Goal: Navigation & Orientation: Understand site structure

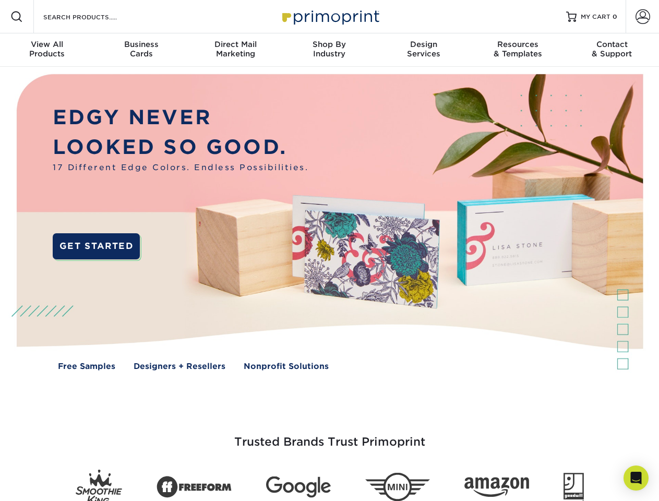
click at [329, 250] on img at bounding box center [329, 230] width 652 height 326
click at [17, 17] on span at bounding box center [16, 16] width 13 height 13
click at [642, 17] on span at bounding box center [642, 16] width 15 height 15
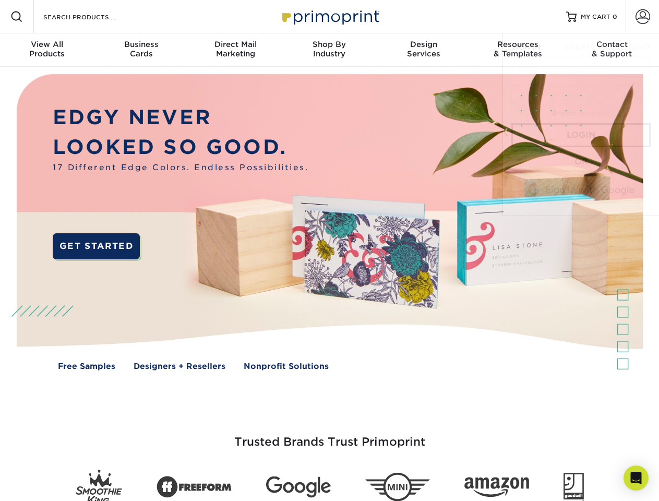
click at [47, 50] on div "View All Products" at bounding box center [47, 49] width 94 height 19
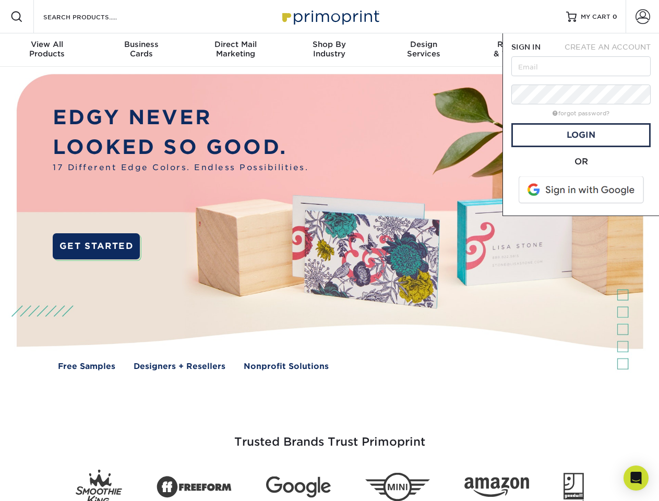
click at [141, 50] on div "Business Cards" at bounding box center [141, 49] width 94 height 19
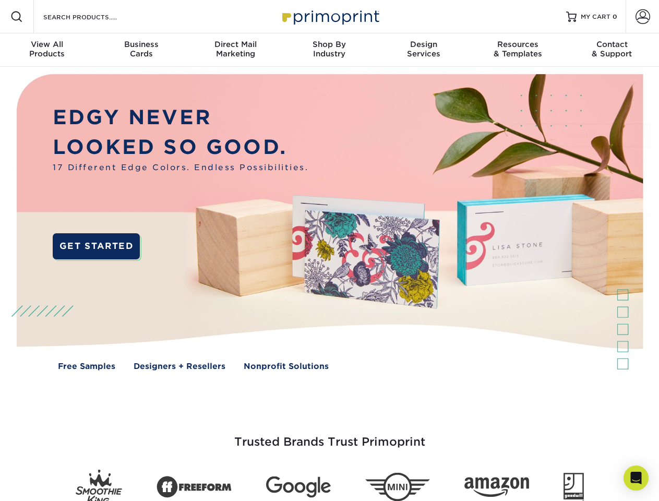
click at [235, 50] on div "Direct Mail Marketing" at bounding box center [235, 49] width 94 height 19
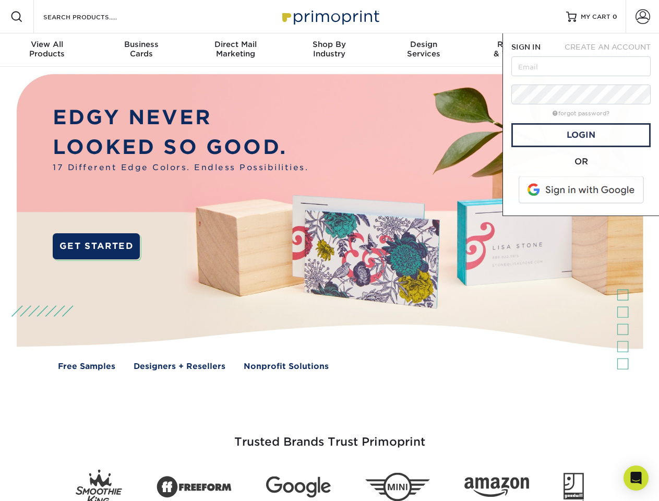
click at [329, 50] on div "Shop By Industry" at bounding box center [329, 49] width 94 height 19
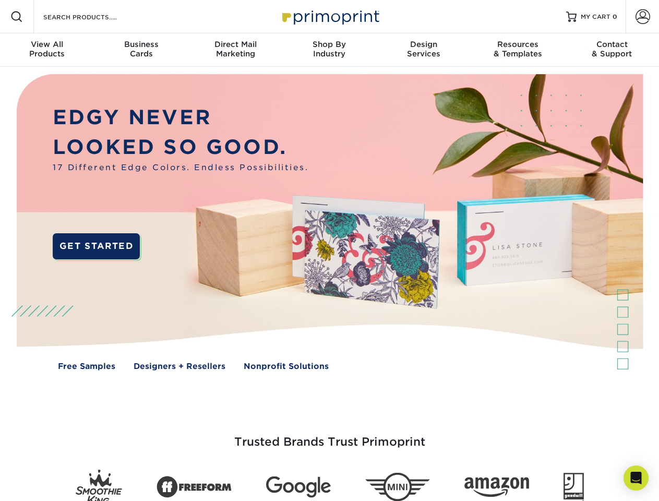
click at [423, 50] on div "Design Services" at bounding box center [423, 49] width 94 height 19
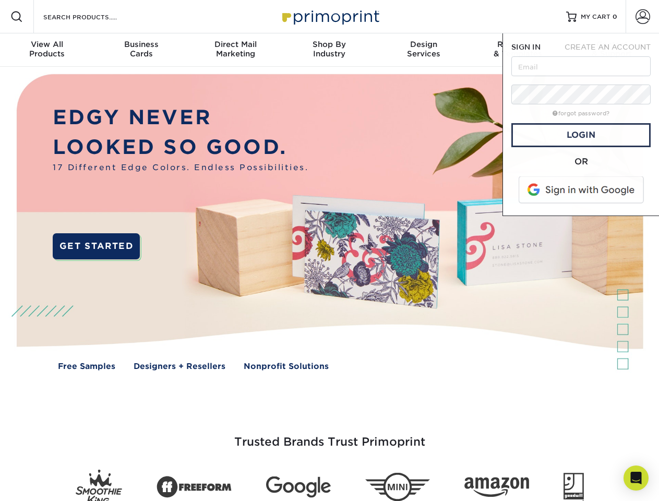
click at [517, 50] on span "SIGN IN" at bounding box center [525, 47] width 29 height 8
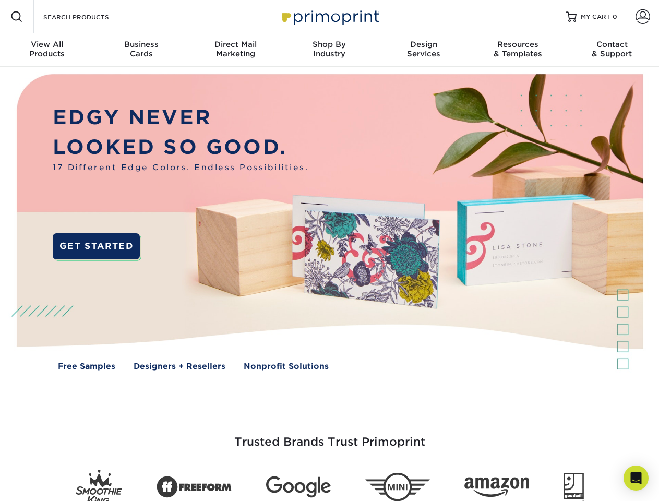
click at [612, 50] on div "Contact & Support" at bounding box center [612, 49] width 94 height 19
